Goal: Information Seeking & Learning: Learn about a topic

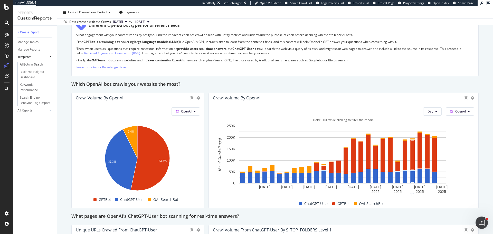
scroll to position [514, 0]
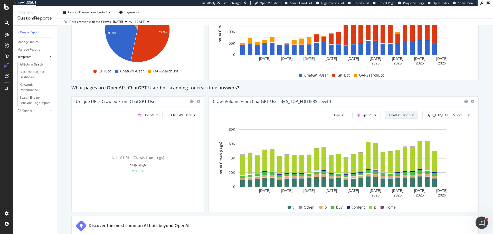
click at [390, 113] on span "ChatGPT-User" at bounding box center [400, 115] width 21 height 4
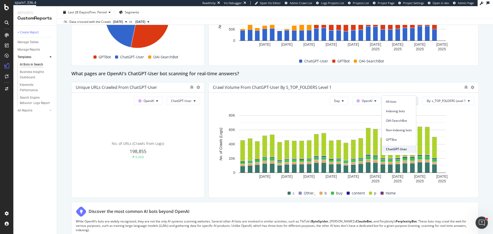
scroll to position [540, 0]
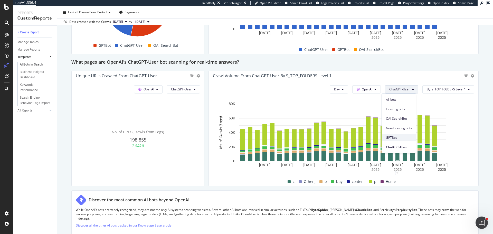
click at [395, 137] on span "GPTBot" at bounding box center [399, 137] width 26 height 5
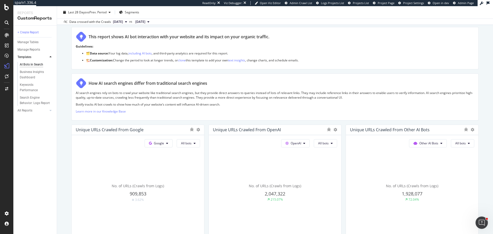
scroll to position [0, 0]
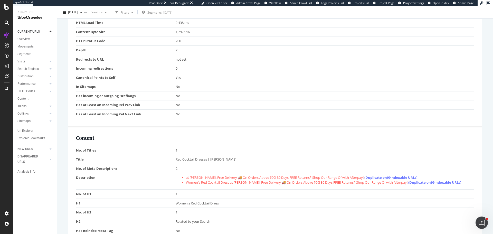
scroll to position [231, 0]
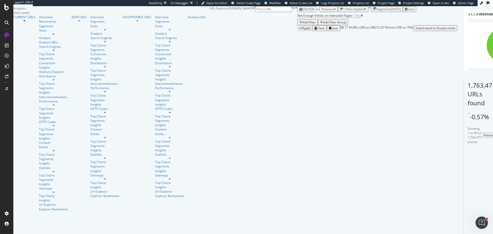
scroll to position [51, 0]
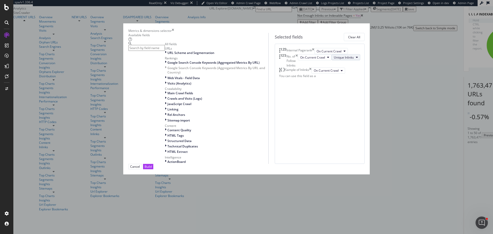
click at [334, 60] on span "Unique Inlinks" at bounding box center [344, 57] width 20 height 4
click at [305, 105] on span "Total Inlinks" at bounding box center [309, 104] width 22 height 5
click at [174, 29] on icon "times" at bounding box center [173, 31] width 2 height 4
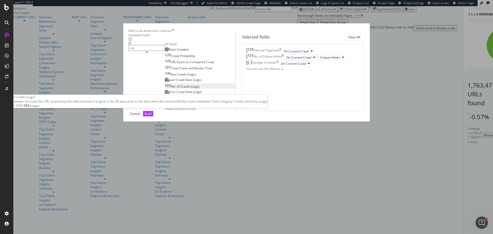
type input "cra"
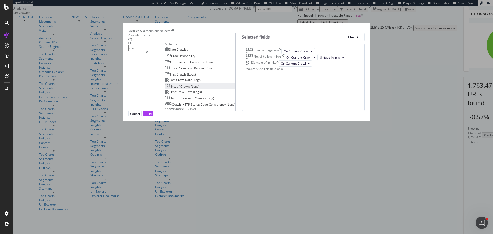
click at [191, 89] on span "(Logs)" at bounding box center [195, 86] width 9 height 4
click at [152, 116] on div "Build" at bounding box center [148, 114] width 7 height 4
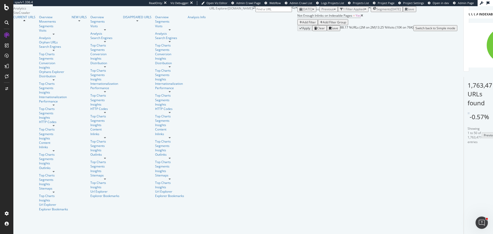
scroll to position [51, 0]
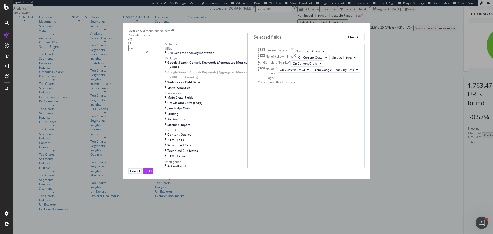
type input "o"
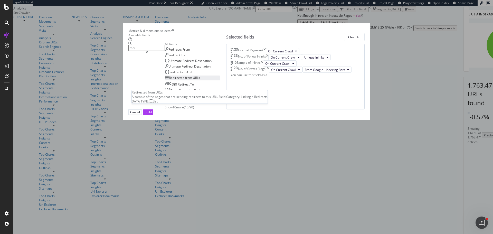
type input "redi"
click at [169, 80] on span "Redirected" at bounding box center [177, 78] width 16 height 4
click at [152, 114] on div "Build" at bounding box center [148, 112] width 7 height 4
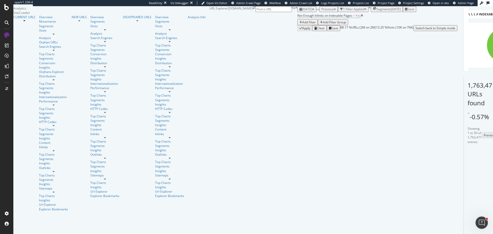
scroll to position [93, 0]
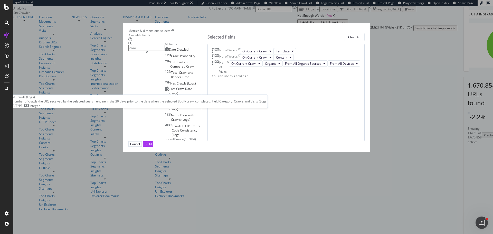
type input "craw"
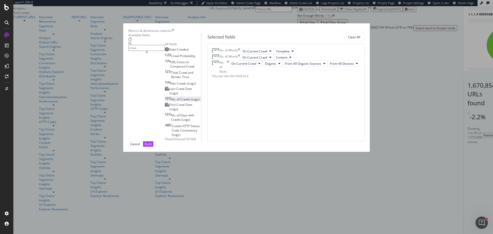
click at [180, 101] on span "Crawls" at bounding box center [185, 99] width 11 height 4
click at [152, 146] on div "Build" at bounding box center [148, 144] width 7 height 4
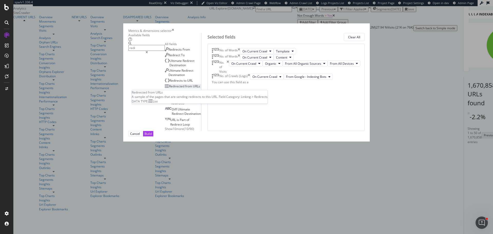
type input "redi"
click at [193, 88] on span "URLs" at bounding box center [196, 86] width 7 height 4
click at [152, 136] on div "Build" at bounding box center [148, 134] width 7 height 4
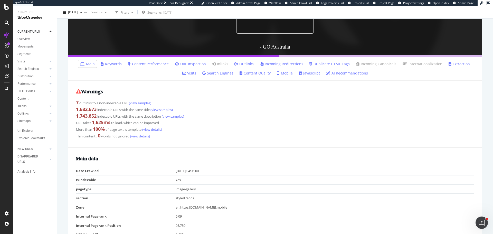
scroll to position [128, 0]
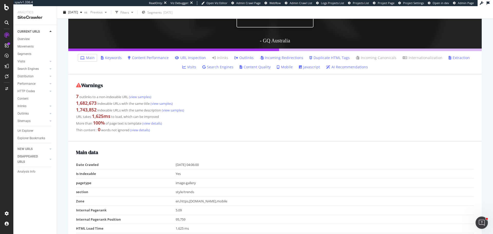
click at [267, 59] on link "Incoming Redirections" at bounding box center [281, 57] width 43 height 5
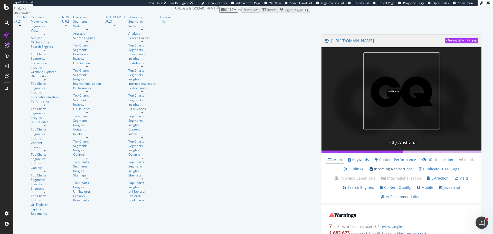
click at [370, 172] on link "Incoming Redirections" at bounding box center [391, 169] width 43 height 5
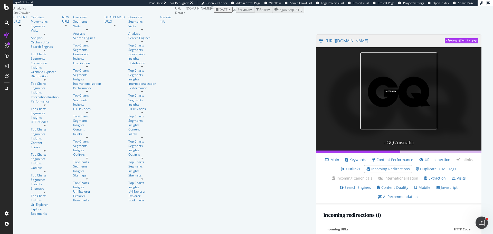
scroll to position [103, 0]
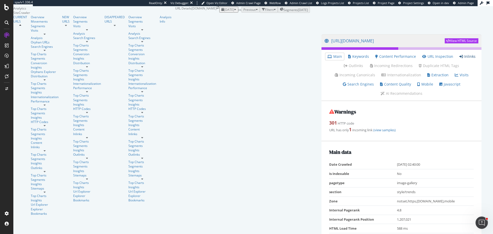
click at [460, 59] on link "Inlinks" at bounding box center [468, 56] width 16 height 5
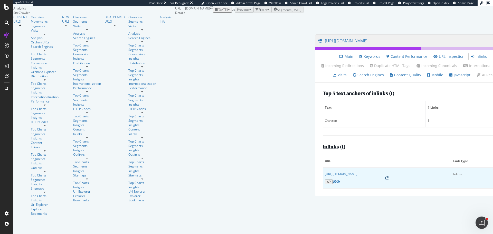
click at [386, 180] on icon at bounding box center [387, 178] width 3 height 3
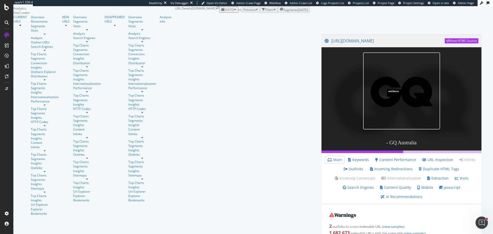
scroll to position [103, 0]
click at [370, 167] on link "Incoming Redirections" at bounding box center [391, 169] width 43 height 5
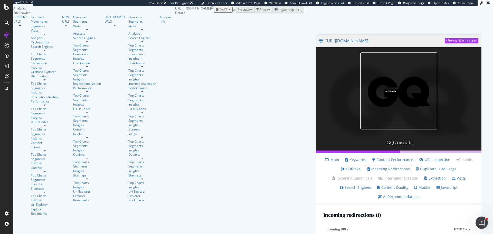
scroll to position [103, 0]
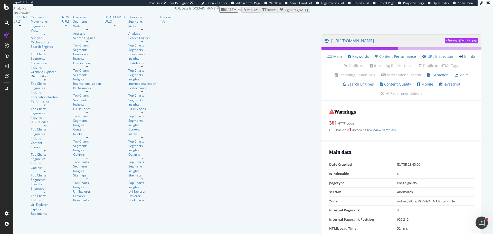
click at [460, 59] on link "Inlinks" at bounding box center [468, 56] width 16 height 5
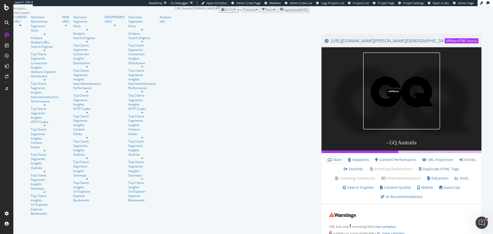
scroll to position [103, 0]
click at [460, 157] on link "Inlinks" at bounding box center [468, 159] width 16 height 5
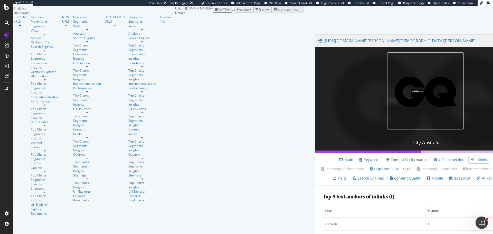
scroll to position [91, 0]
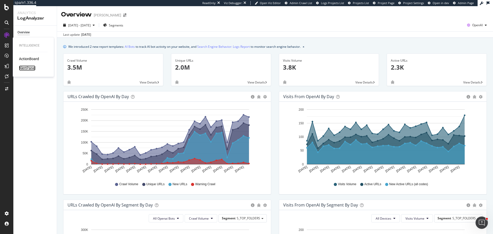
click at [28, 69] on div "AlertPanel" at bounding box center [27, 68] width 16 height 5
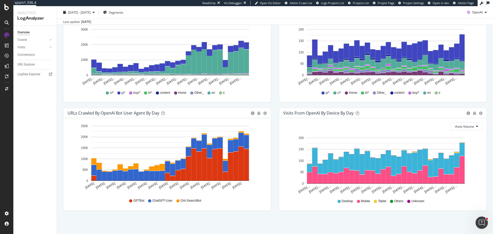
scroll to position [175, 0]
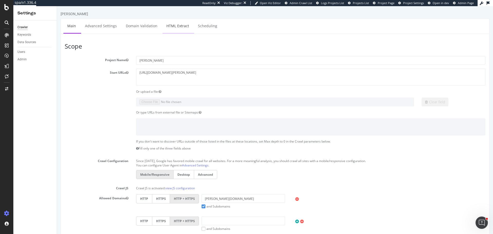
click at [179, 27] on link "HTML Extract" at bounding box center [178, 26] width 30 height 14
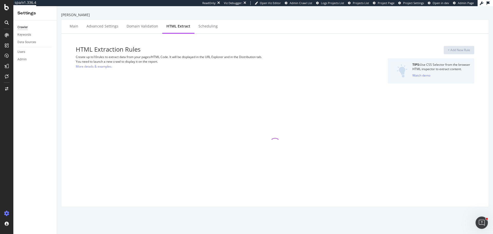
select select "i"
select select "count"
select select "i"
select select "exist"
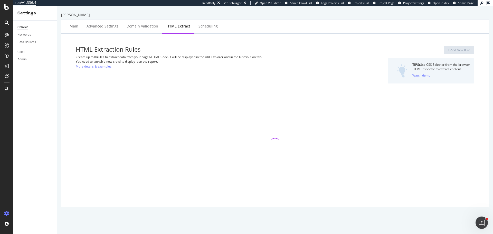
select select "exist"
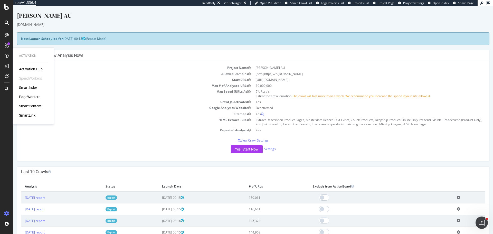
click at [24, 84] on div "Activation Hub SpeedWorkers SmartIndex PageWorkers SmartContent SmartLink" at bounding box center [33, 92] width 29 height 51
click at [25, 86] on div "SmartIndex" at bounding box center [28, 87] width 19 height 5
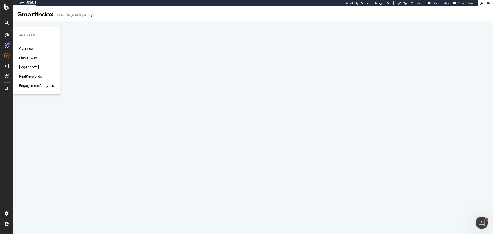
click at [27, 67] on div "LogAnalyzer" at bounding box center [29, 66] width 20 height 5
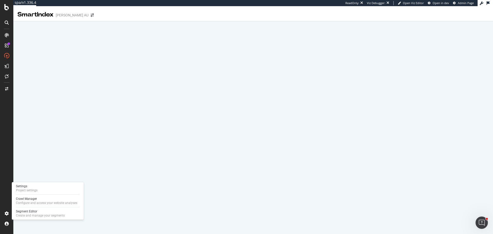
click at [35, 207] on div at bounding box center [48, 207] width 64 height 0
click at [35, 210] on div "Segment Editor" at bounding box center [40, 211] width 49 height 4
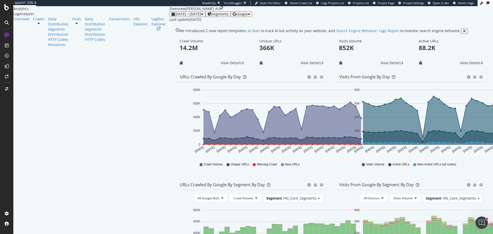
click at [250, 16] on div "Google" at bounding box center [241, 14] width 17 height 4
click at [446, 21] on span "Bing" at bounding box center [448, 20] width 19 height 5
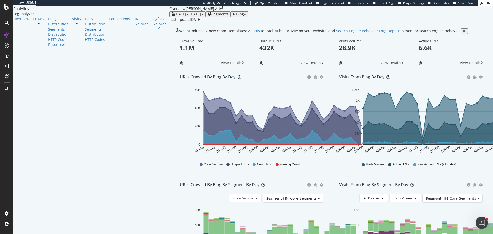
click at [236, 16] on icon "button" at bounding box center [235, 14] width 4 height 4
click at [454, 31] on span "OpenAI" at bounding box center [451, 30] width 19 height 5
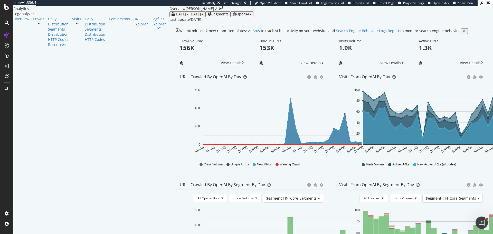
click at [249, 16] on span "OpenAI" at bounding box center [242, 14] width 13 height 5
click at [447, 40] on span "Other AI Bots" at bounding box center [447, 39] width 19 height 5
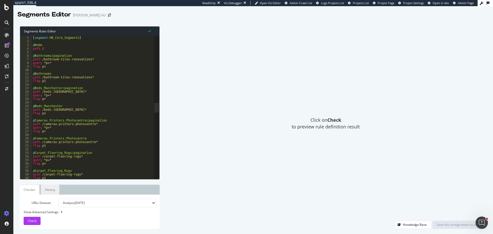
click at [51, 190] on link "History" at bounding box center [50, 190] width 19 height 10
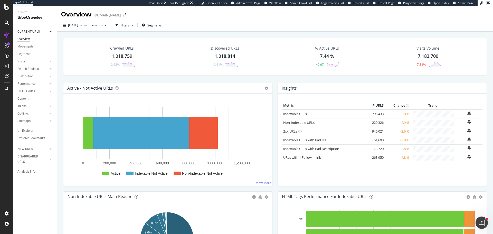
click at [30, 18] on div "SiteCrawler" at bounding box center [34, 18] width 35 height 6
drag, startPoint x: 27, startPoint y: 83, endPoint x: 49, endPoint y: 11, distance: 75.4
click at [27, 83] on div "Performance" at bounding box center [26, 83] width 18 height 5
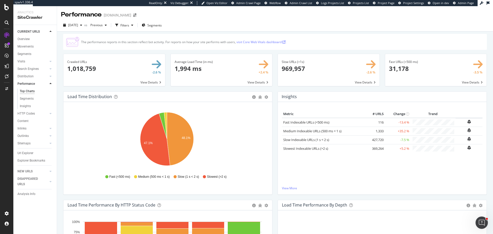
click at [324, 30] on div "2025 Aug. 18th vs Previous Filters Segments" at bounding box center [275, 26] width 436 height 10
click at [362, 82] on span at bounding box center [329, 70] width 102 height 32
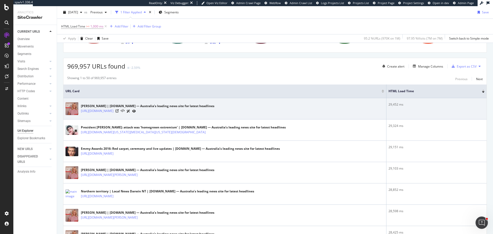
scroll to position [77, 0]
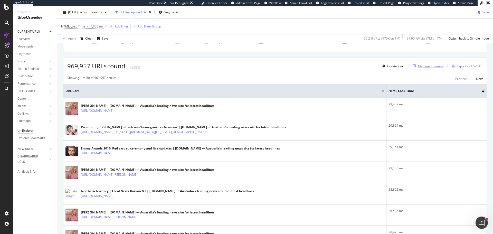
click at [420, 68] on div "Manage Columns" at bounding box center [427, 66] width 32 height 6
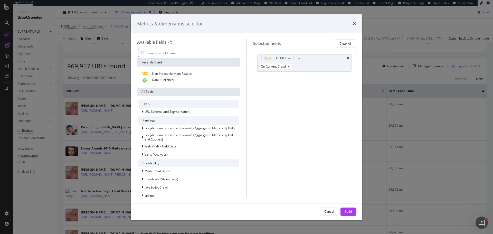
click at [168, 54] on input "modal" at bounding box center [192, 53] width 93 height 8
type input "i"
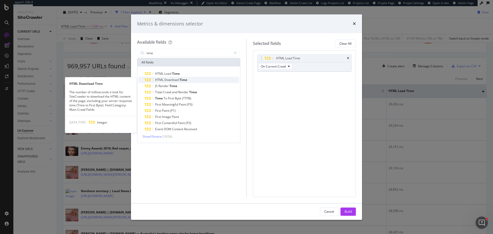
click at [185, 80] on span "Time" at bounding box center [184, 80] width 8 height 4
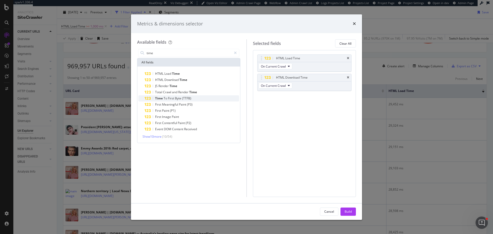
click at [183, 99] on span "(TTFB)" at bounding box center [186, 98] width 9 height 4
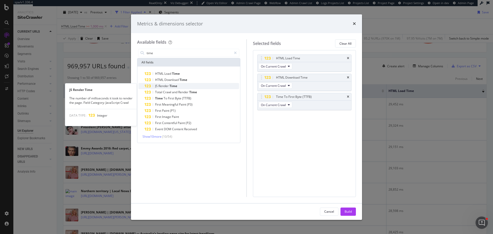
click at [170, 87] on span "Time" at bounding box center [174, 86] width 8 height 4
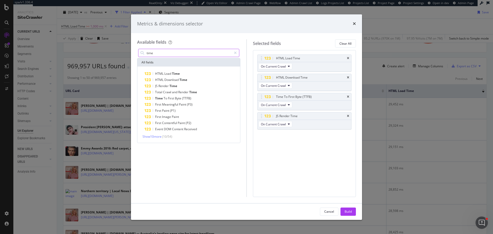
click at [163, 51] on input "time" at bounding box center [189, 53] width 86 height 8
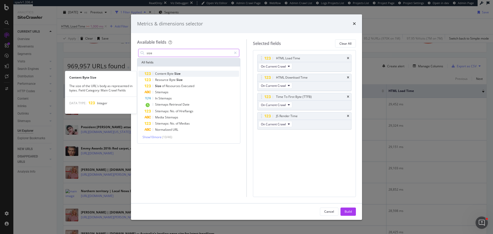
type input "size"
click at [178, 75] on span "Size" at bounding box center [177, 73] width 6 height 4
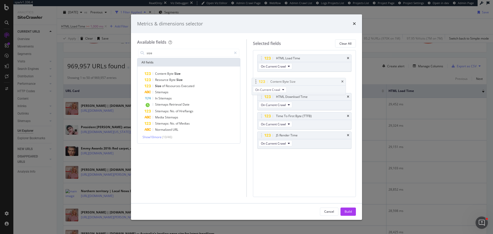
drag, startPoint x: 262, startPoint y: 137, endPoint x: 256, endPoint y: 84, distance: 54.0
click at [256, 84] on body "spa/v1.336.4 ReadOnly: Viz Debugger: Open Viz Editor Admin Crawl Page Webflow A…" at bounding box center [246, 117] width 493 height 234
click at [348, 211] on div "Build" at bounding box center [348, 211] width 7 height 4
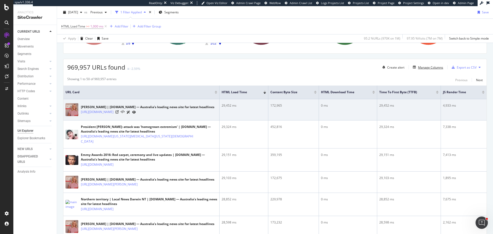
scroll to position [77, 0]
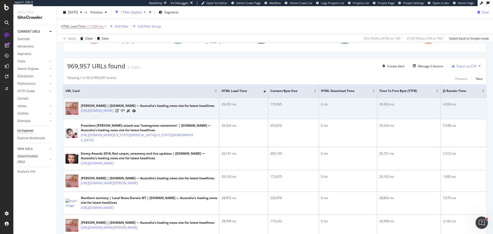
click at [273, 104] on div "172,965" at bounding box center [294, 104] width 46 height 5
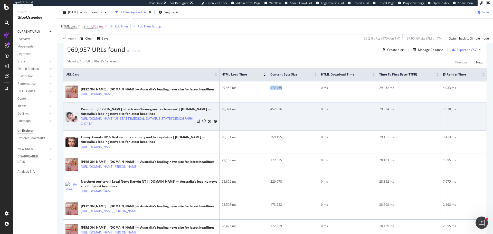
scroll to position [103, 0]
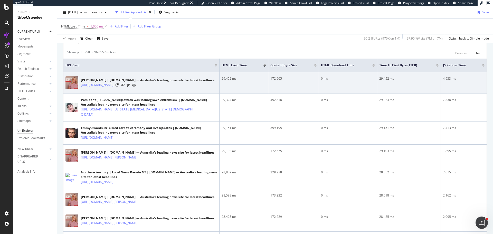
click at [338, 94] on td "0 ms" at bounding box center [348, 82] width 58 height 21
click at [380, 81] on td "29,452 ms" at bounding box center [409, 82] width 64 height 21
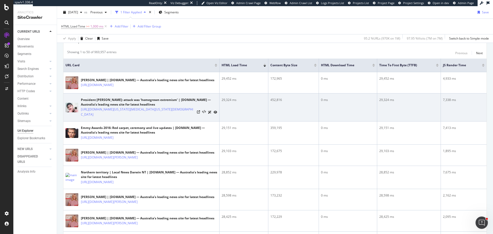
click at [394, 106] on td "29,324 ms" at bounding box center [409, 108] width 64 height 28
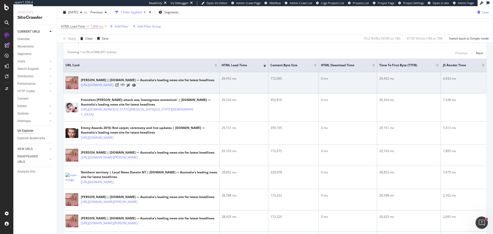
click at [446, 77] on div "4,933 ms" at bounding box center [464, 78] width 42 height 5
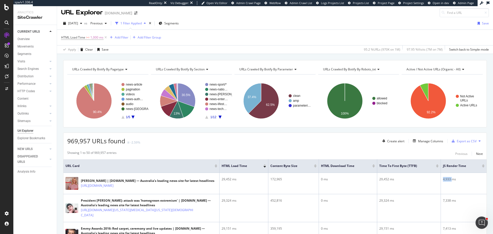
scroll to position [0, 0]
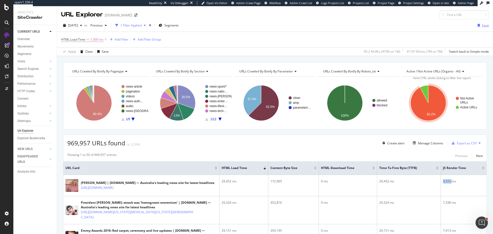
click at [482, 25] on div "Save" at bounding box center [485, 25] width 7 height 4
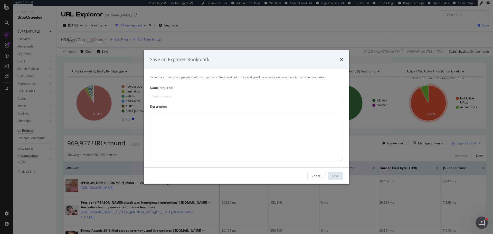
click at [191, 100] on input "modal" at bounding box center [246, 96] width 193 height 8
type input "Page Performance Report"
click at [340, 176] on button "Save" at bounding box center [335, 176] width 15 height 8
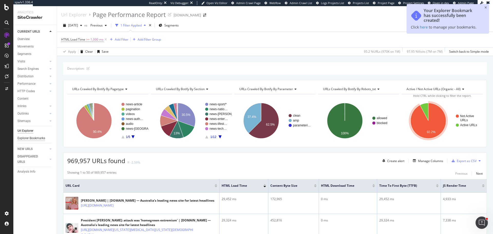
click at [35, 140] on div "Explorer Bookmarks" at bounding box center [31, 138] width 28 height 5
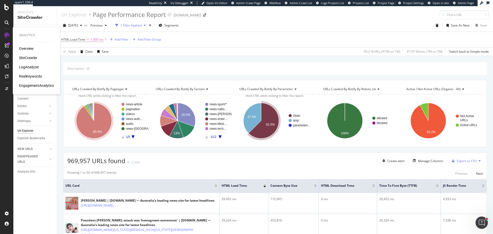
click at [45, 84] on div "EngagementAnalytics" at bounding box center [36, 85] width 35 height 5
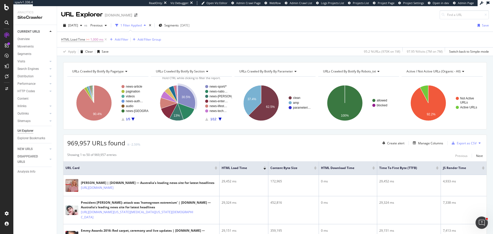
click at [31, 80] on div "Performance" at bounding box center [36, 83] width 39 height 7
click at [151, 25] on icon "times" at bounding box center [150, 25] width 2 height 3
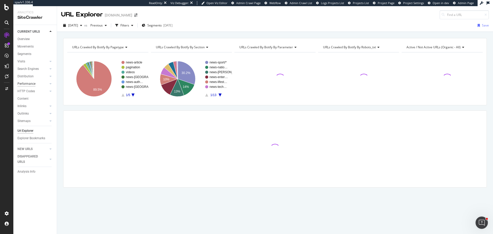
click at [30, 82] on div "Performance" at bounding box center [26, 83] width 18 height 5
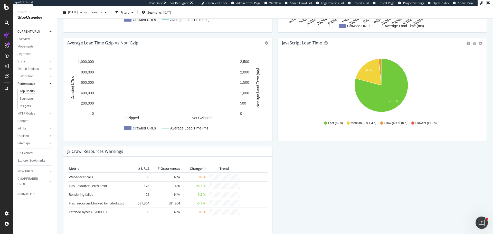
scroll to position [411, 0]
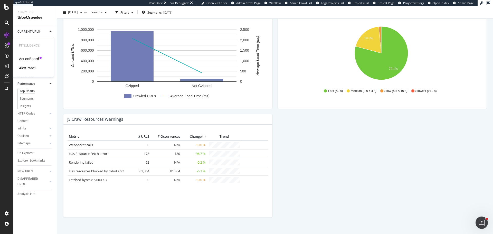
click at [31, 58] on div "ActionBoard" at bounding box center [29, 58] width 20 height 5
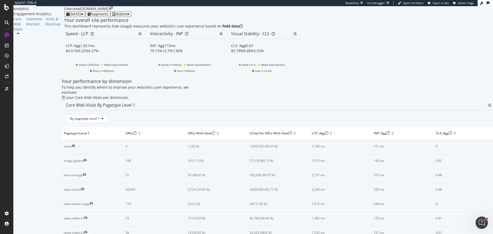
click at [99, 68] on span "Good (<2500ms)" at bounding box center [89, 65] width 20 height 6
click at [182, 68] on span "Good (<=200ms)" at bounding box center [172, 65] width 20 height 6
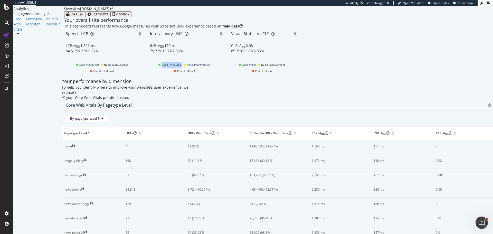
click at [182, 68] on span "Good (<=200ms)" at bounding box center [172, 65] width 20 height 6
click at [86, 173] on icon at bounding box center [84, 174] width 3 height 3
click at [130, 16] on div "Mobile" at bounding box center [121, 14] width 17 height 4
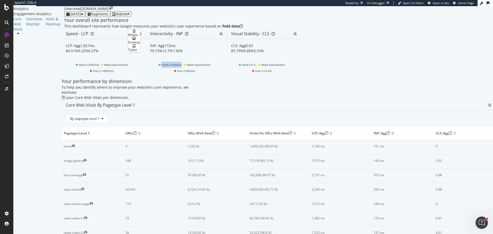
click at [225, 32] on div "Your overall site performance This dashboard represents how Google measures you…" at bounding box center [278, 165] width 429 height 296
click at [26, 27] on div "Monitor" at bounding box center [34, 24] width 16 height 5
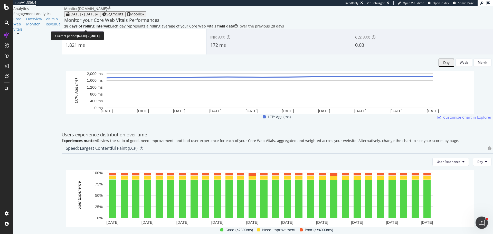
click at [89, 16] on span "2025 Jul. 22nd - Aug. 18th" at bounding box center [82, 14] width 26 height 5
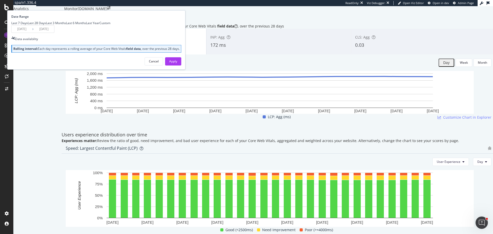
click at [339, 17] on div "2025 Jul. 22nd - Aug. 18th Segments Mobile Date Range Last 7 Days Last 28 Days …" at bounding box center [278, 14] width 429 height 6
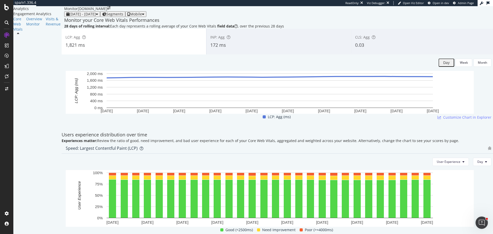
click at [304, 49] on div "172 ms" at bounding box center [278, 45] width 137 height 7
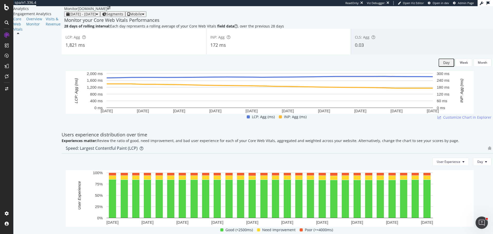
click at [372, 53] on div "CLS: Agg 0.03" at bounding box center [423, 41] width 145 height 23
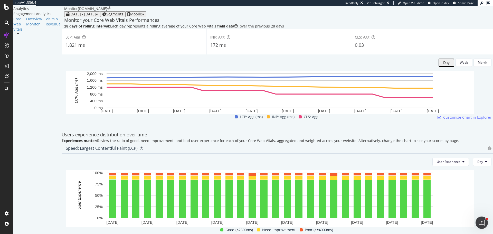
click at [123, 16] on div "Segments" at bounding box center [112, 14] width 21 height 4
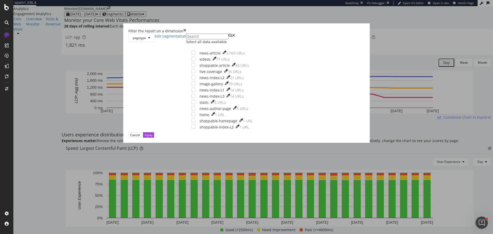
click at [186, 34] on icon "times" at bounding box center [184, 31] width 3 height 5
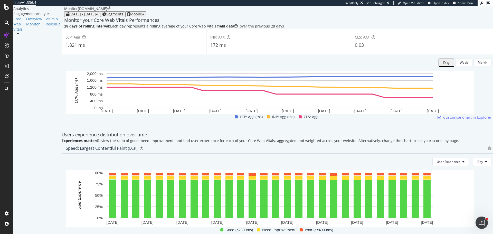
click at [123, 16] on span "Segments" at bounding box center [114, 14] width 17 height 5
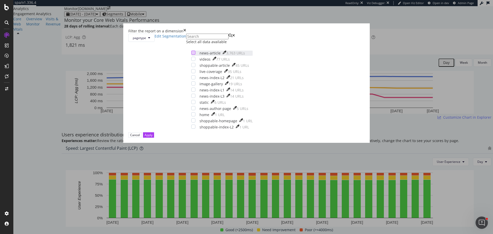
click at [196, 55] on div "modal" at bounding box center [193, 53] width 4 height 4
click at [154, 138] on button "Apply" at bounding box center [148, 134] width 11 height 5
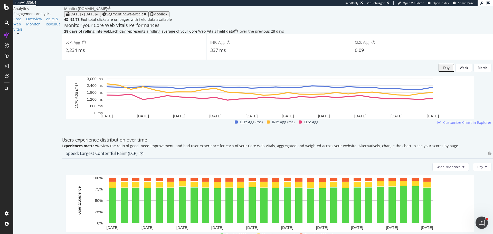
scroll to position [273, 0]
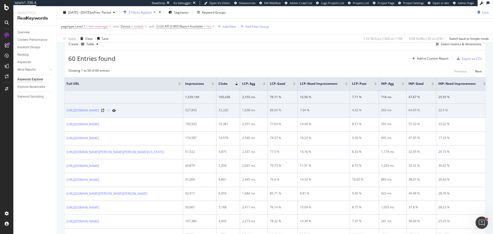
scroll to position [77, 0]
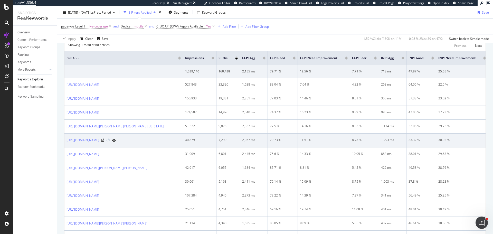
click at [376, 147] on td "8.73 %" at bounding box center [364, 141] width 29 height 14
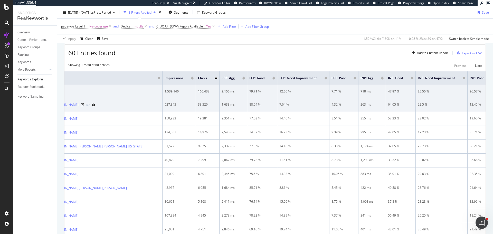
scroll to position [0, 0]
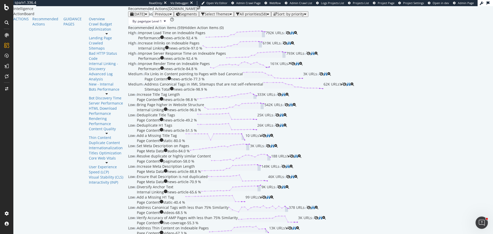
click at [230, 16] on icon "button" at bounding box center [231, 14] width 2 height 4
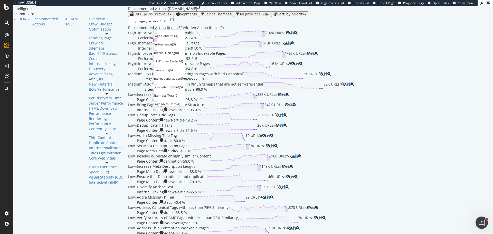
click at [158, 42] on div at bounding box center [155, 40] width 4 height 4
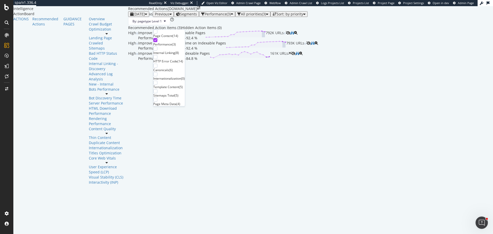
click at [245, 30] on div "Recommended Action Items (3) Hidden Action Items (0)" at bounding box center [310, 27] width 365 height 5
click at [214, 41] on div "Improve Load Time on Indexable Pages Performance news-article - 92.4 % 792K URLs" at bounding box center [212, 35] width 148 height 10
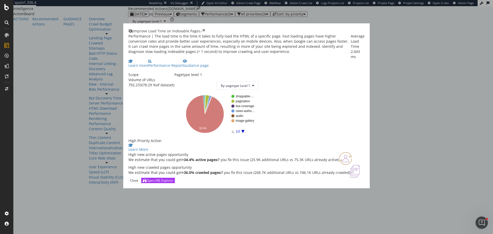
click at [351, 49] on div "2,043 ms" at bounding box center [358, 54] width 14 height 10
click at [351, 50] on div "Average Load Time 2,043 ms" at bounding box center [358, 47] width 14 height 26
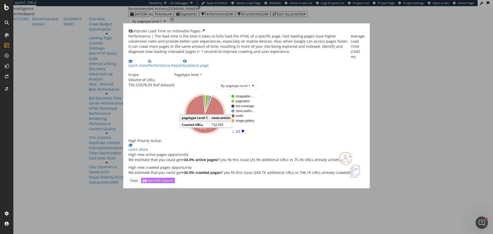
click at [173, 183] on div "Open URL Explorer" at bounding box center [159, 180] width 27 height 4
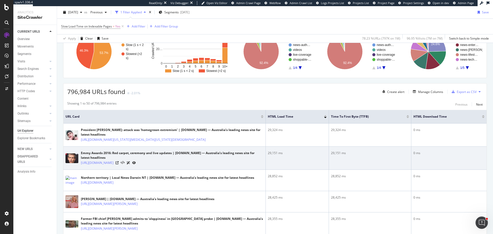
scroll to position [103, 0]
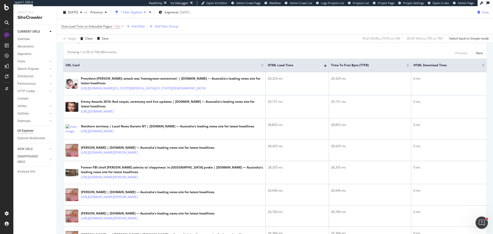
click at [283, 42] on div "Apply Clear Save 78.23 % URLs ( 797K on 1M ) 96.95 % Visits ( 7M on 7M ) Switch…" at bounding box center [275, 38] width 436 height 8
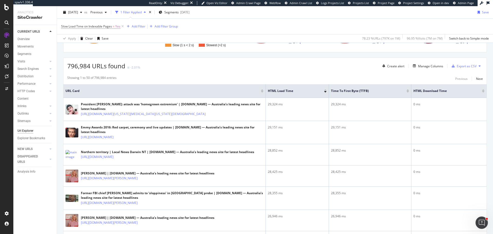
scroll to position [0, 0]
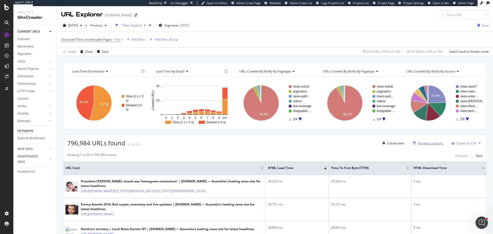
click at [432, 143] on div "Manage Columns" at bounding box center [430, 143] width 25 height 4
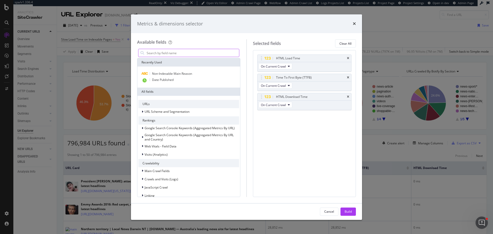
click at [159, 52] on input "modal" at bounding box center [192, 53] width 93 height 8
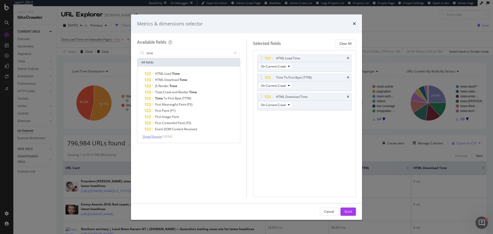
type input "time"
click at [155, 137] on span "Show 10 more" at bounding box center [152, 136] width 19 height 4
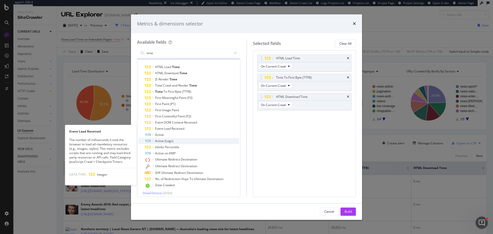
scroll to position [9, 0]
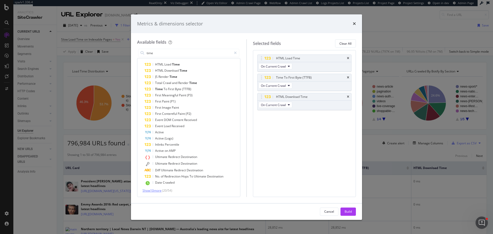
click at [148, 191] on span "Show 10 more" at bounding box center [152, 190] width 19 height 4
click at [236, 54] on icon "modal" at bounding box center [235, 53] width 3 height 4
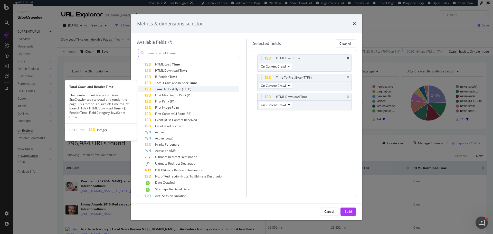
scroll to position [39, 0]
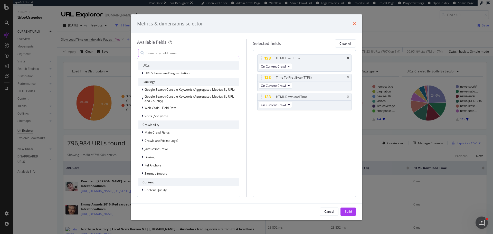
click at [355, 24] on icon "times" at bounding box center [354, 24] width 3 height 4
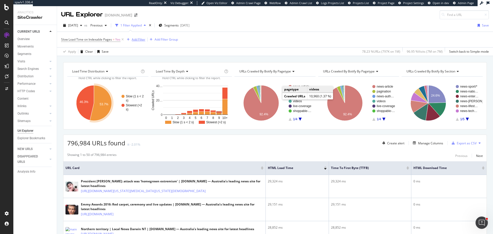
click at [137, 42] on button "Add Filter" at bounding box center [135, 39] width 21 height 6
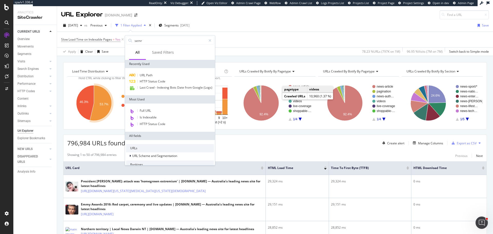
type input "semru"
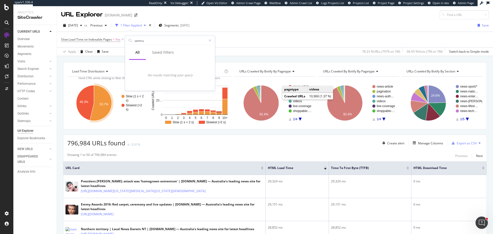
click at [329, 54] on div "Apply Clear Save 78.23 % URLs ( 797K on 1M ) 96.95 % Visits ( 7M on 7M ) Switch…" at bounding box center [275, 51] width 436 height 8
click at [26, 38] on div "Overview" at bounding box center [23, 38] width 12 height 5
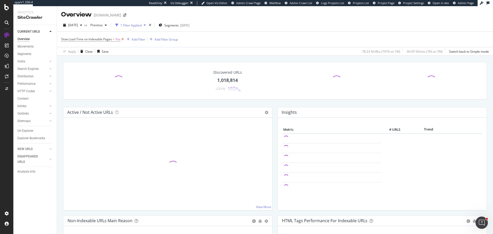
click at [123, 40] on icon at bounding box center [123, 39] width 4 height 5
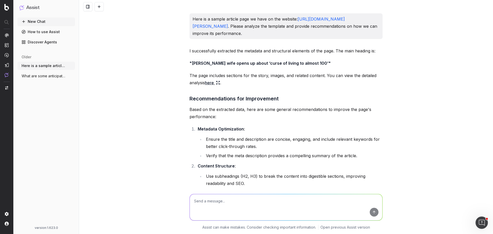
scroll to position [1905, 0]
